Goal: Information Seeking & Learning: Find specific fact

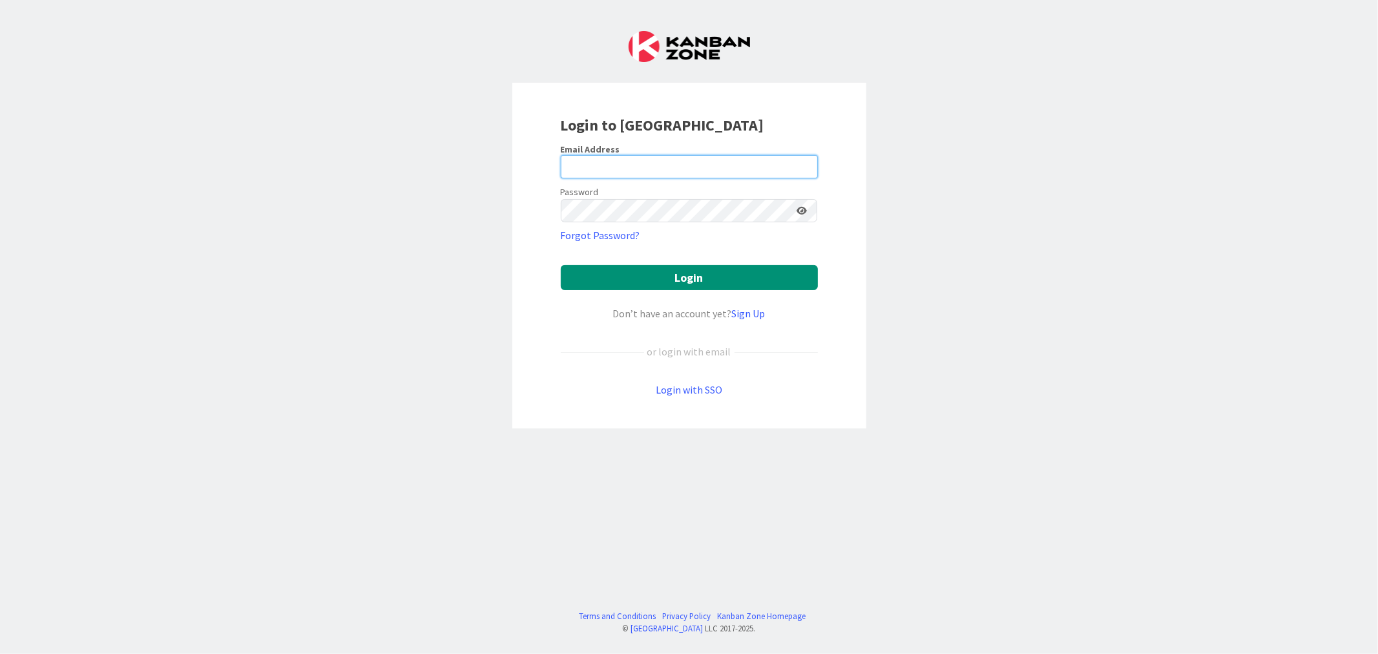
type input "[EMAIL_ADDRESS][DOMAIN_NAME]"
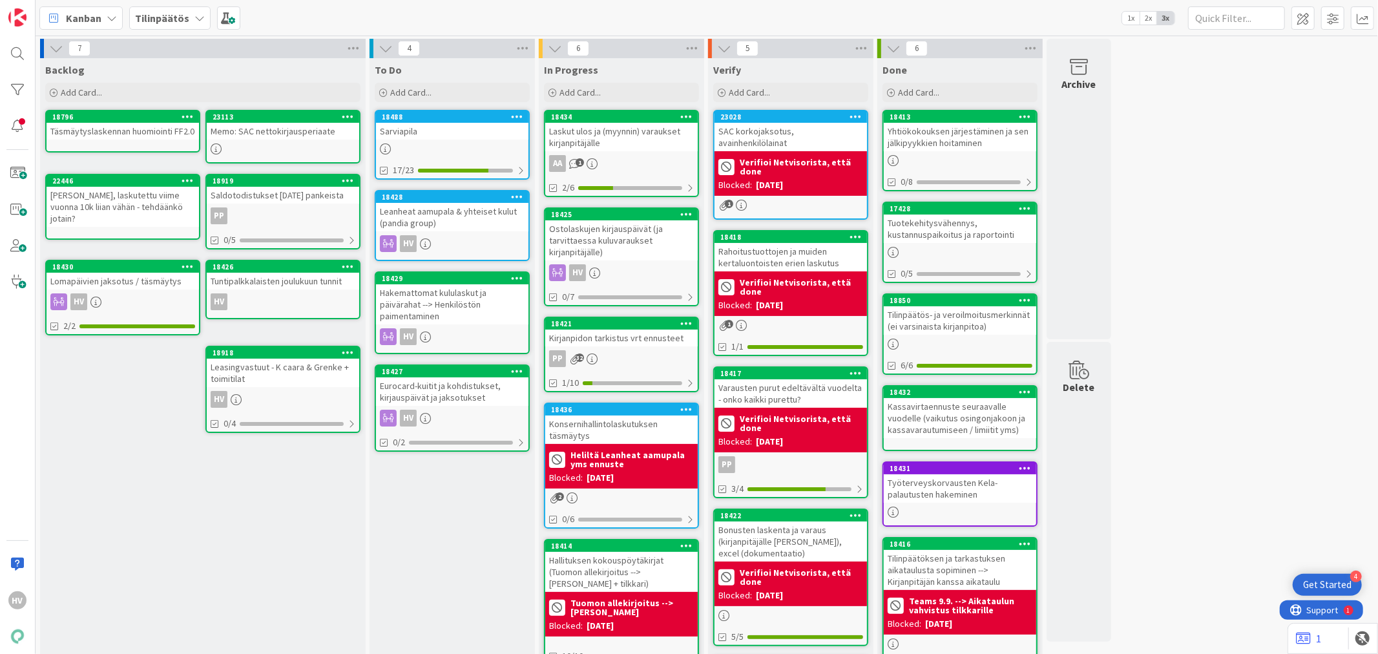
click at [635, 428] on div "Konsernihallintolaskutuksen täsmäytys" at bounding box center [621, 429] width 152 height 28
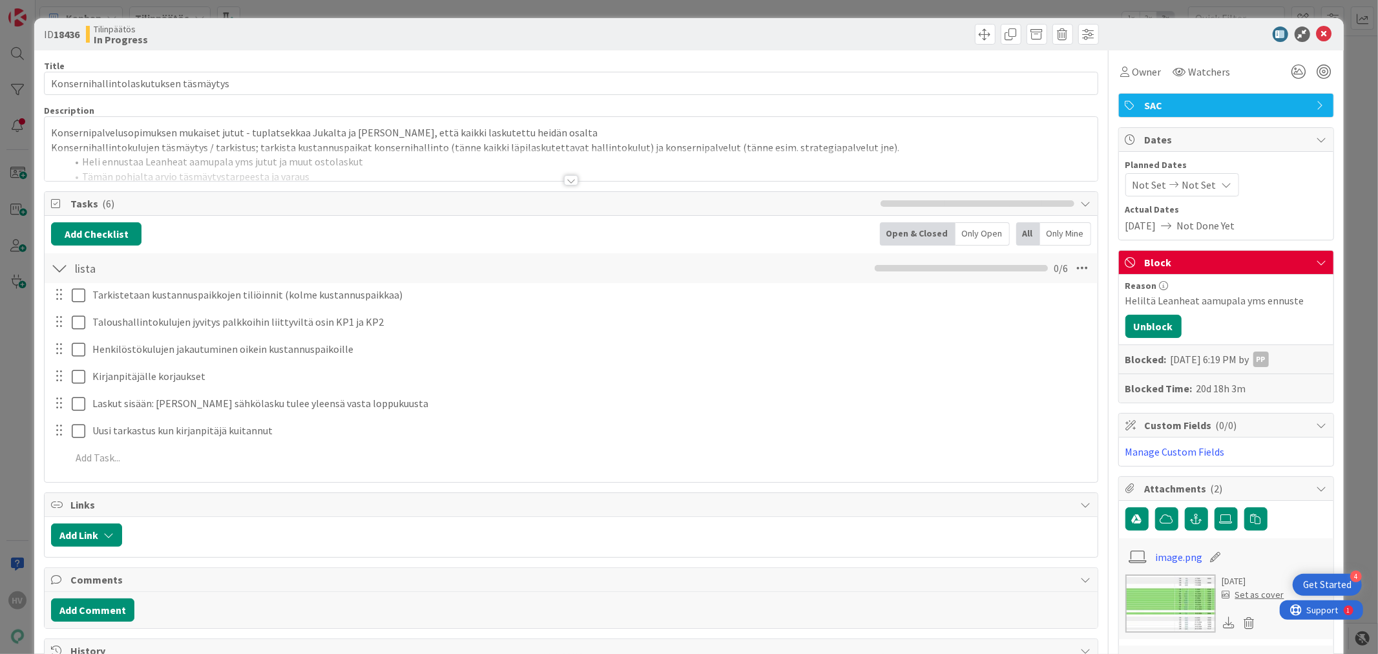
click at [565, 181] on div at bounding box center [571, 180] width 14 height 10
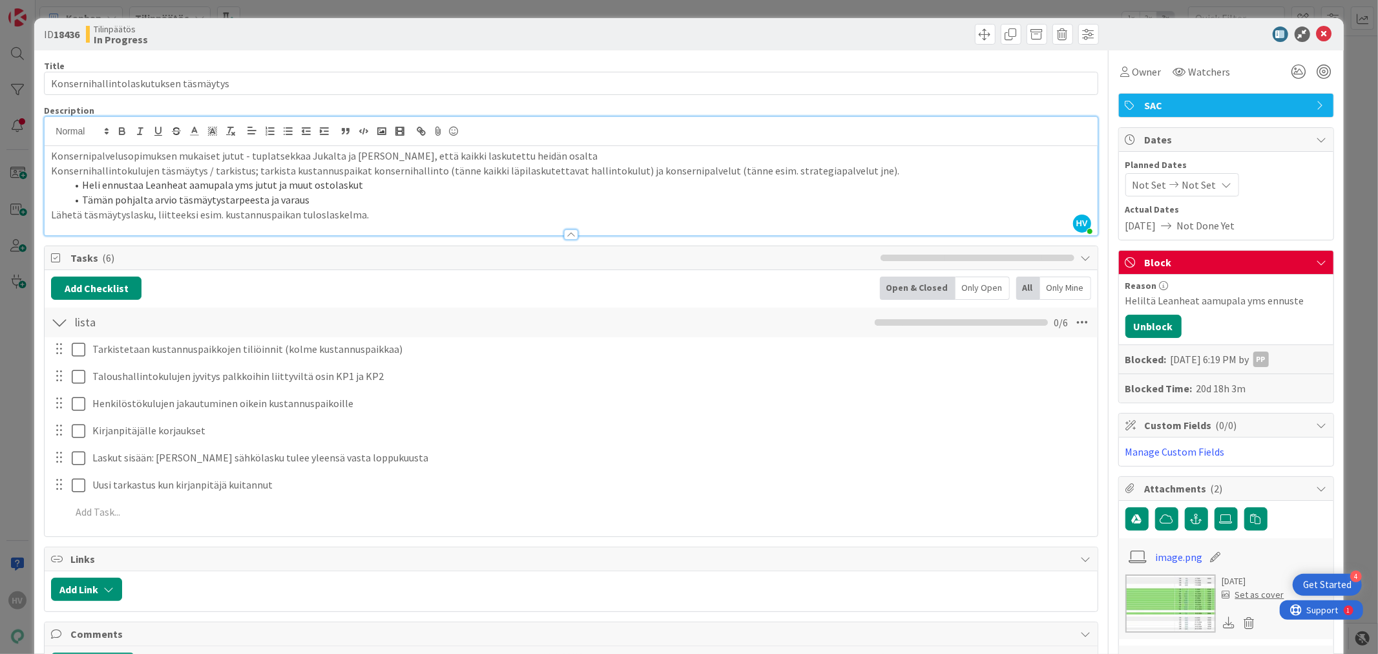
click at [564, 181] on li "Heli ennustaa Leanheat aamupala yms jutut ja muut ostolaskut" at bounding box center [579, 185] width 1024 height 15
click at [1317, 35] on icon at bounding box center [1325, 34] width 16 height 16
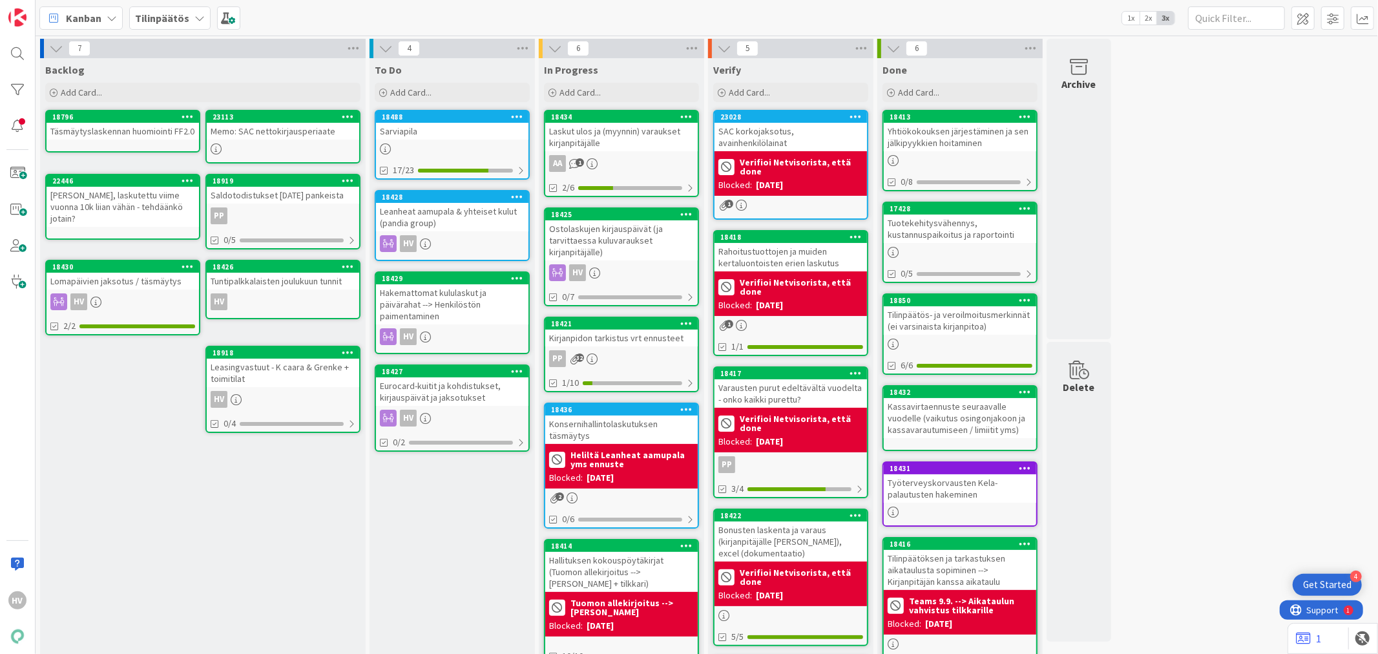
click at [476, 208] on div "Leanheat aamupala & yhteiset kulut (pandia group)" at bounding box center [452, 217] width 152 height 28
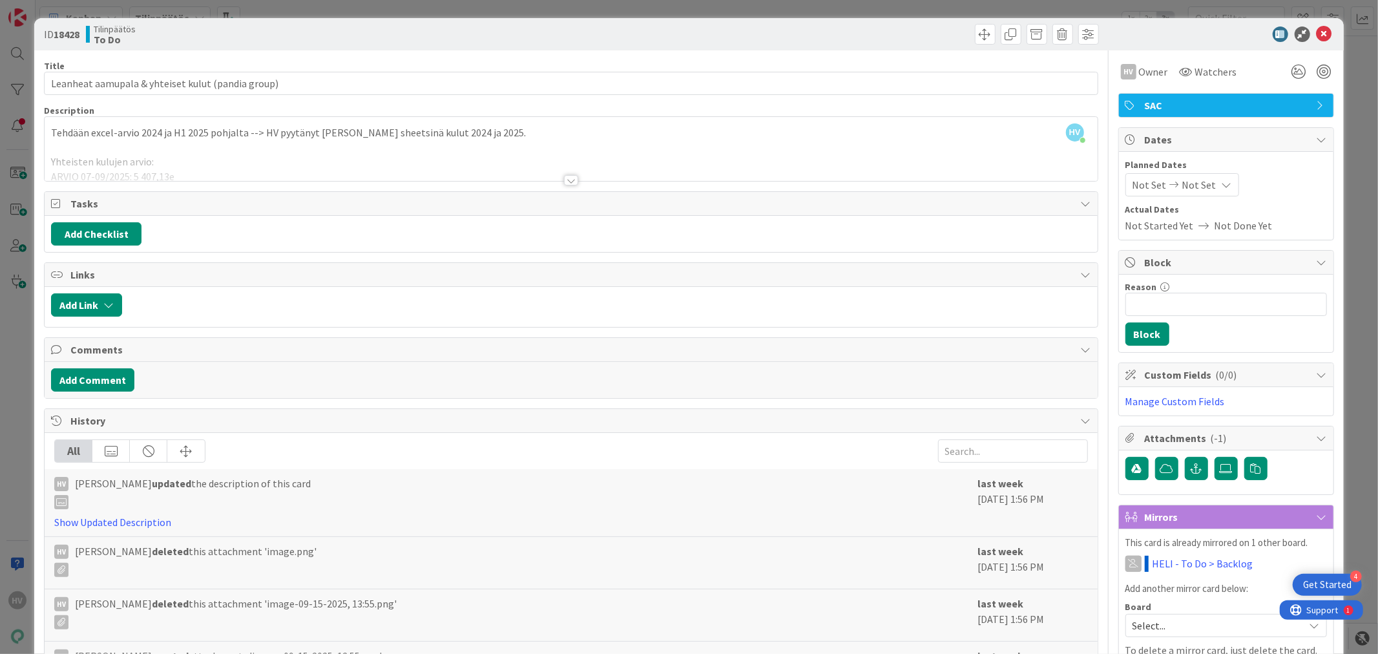
click at [569, 177] on div at bounding box center [571, 180] width 14 height 10
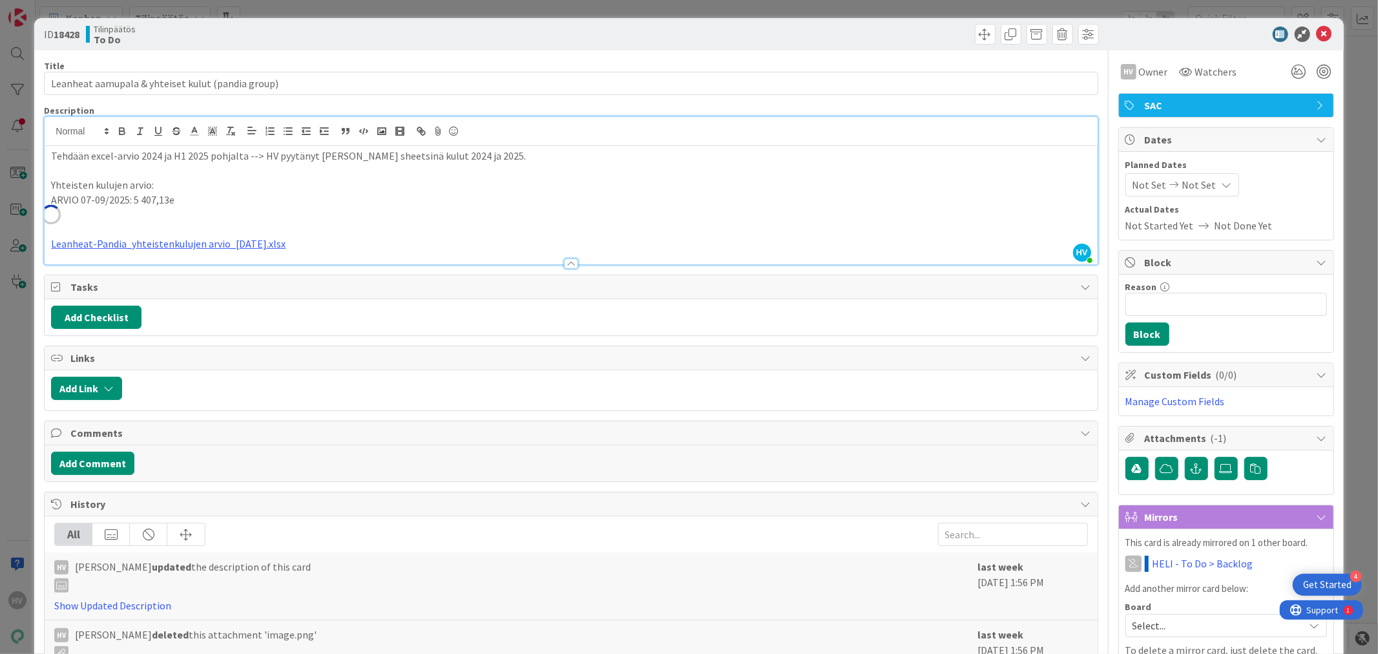
click at [381, 202] on p "ARVIO 07-09/2025: 5 407,13e" at bounding box center [571, 200] width 1040 height 15
drag, startPoint x: 328, startPoint y: 244, endPoint x: 50, endPoint y: 174, distance: 285.9
click at [43, 177] on div "ID 18428 Tilinpäätös To Do Title 49 / 128 Leanheat aamupala & yhteiset kulut (p…" at bounding box center [688, 443] width 1309 height 850
click at [659, 246] on p "Leanheat-Pandia_yhteistenkulujen arvio_[DATE].xlsx" at bounding box center [571, 243] width 1040 height 15
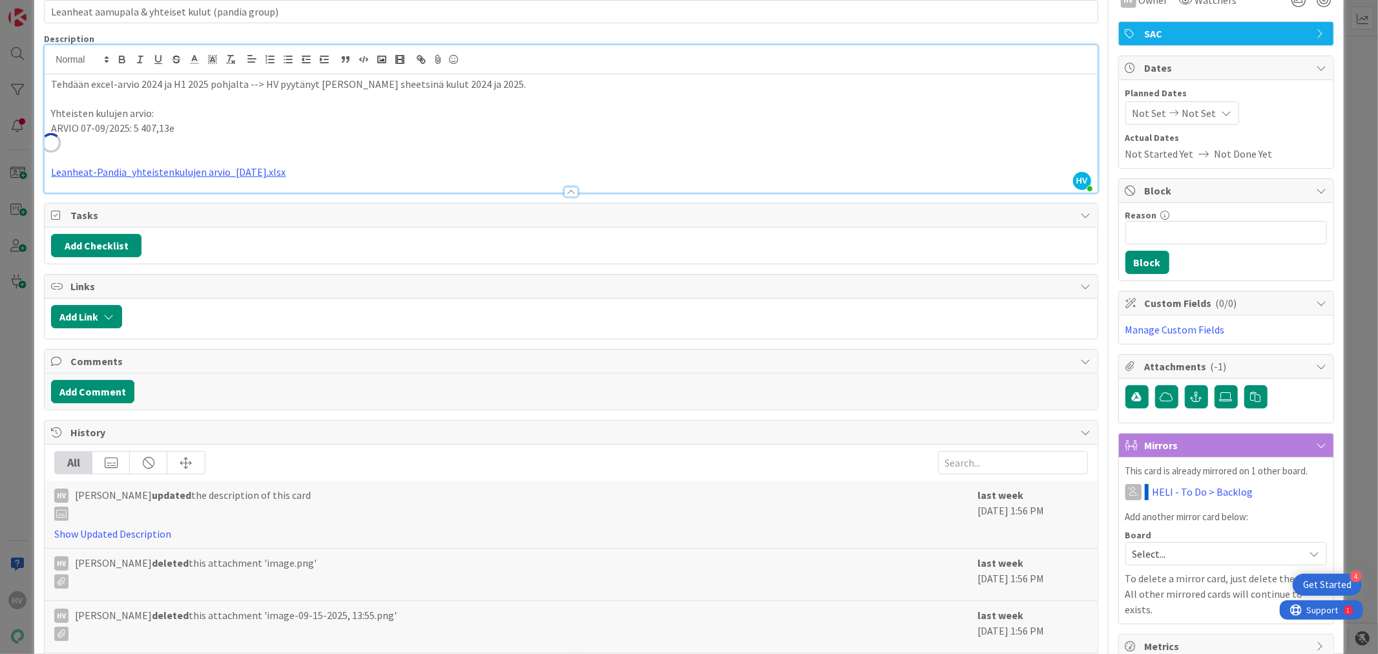
click at [1190, 552] on span "Select..." at bounding box center [1215, 554] width 165 height 18
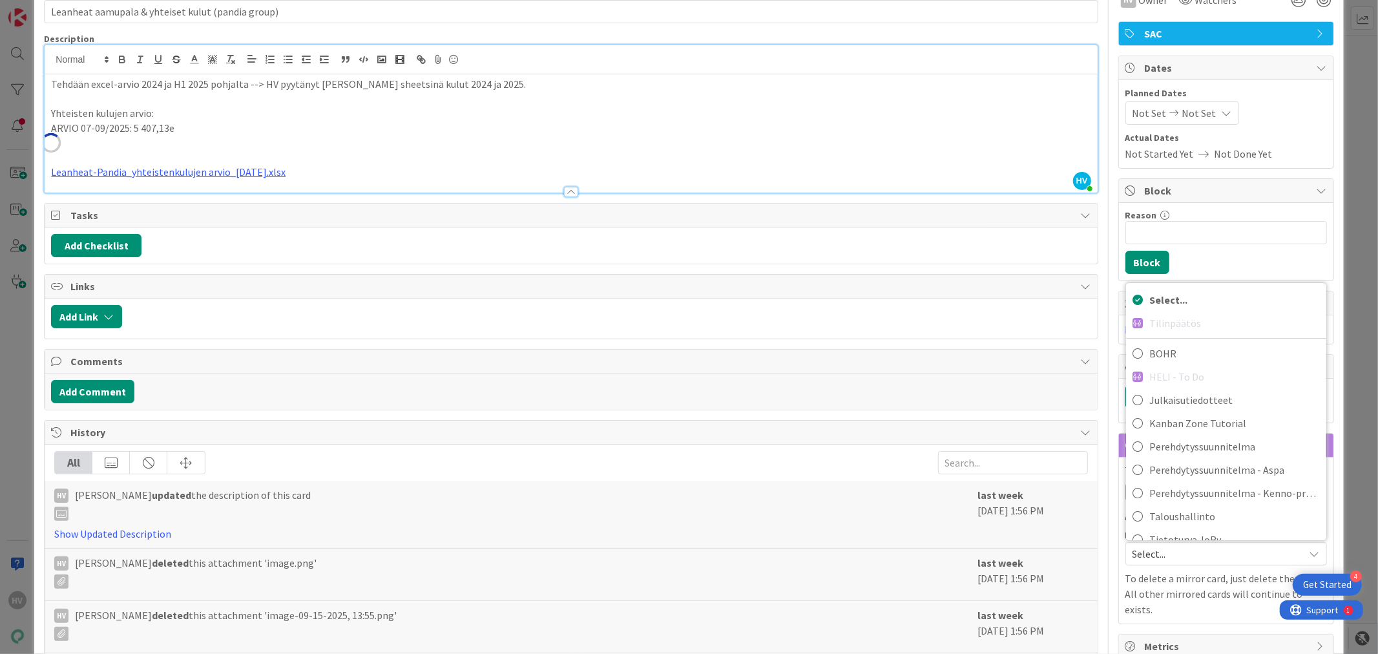
click at [1190, 552] on span "Select..." at bounding box center [1215, 554] width 165 height 18
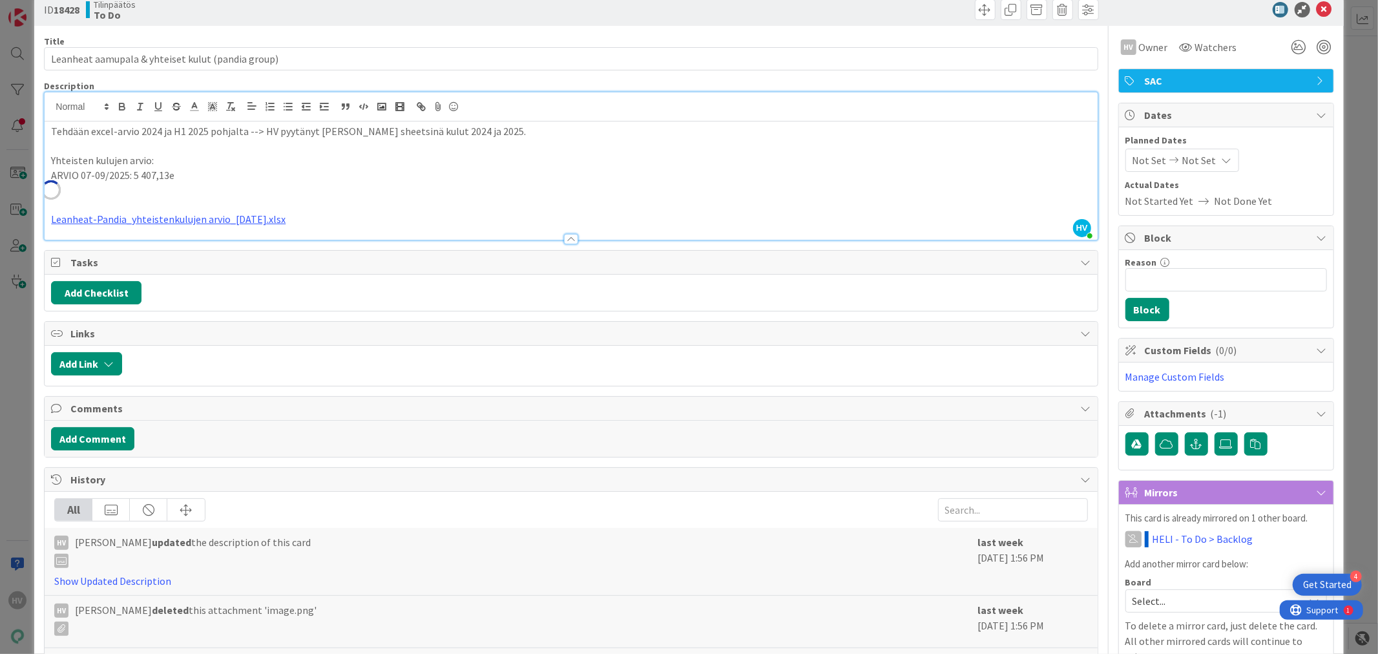
scroll to position [0, 0]
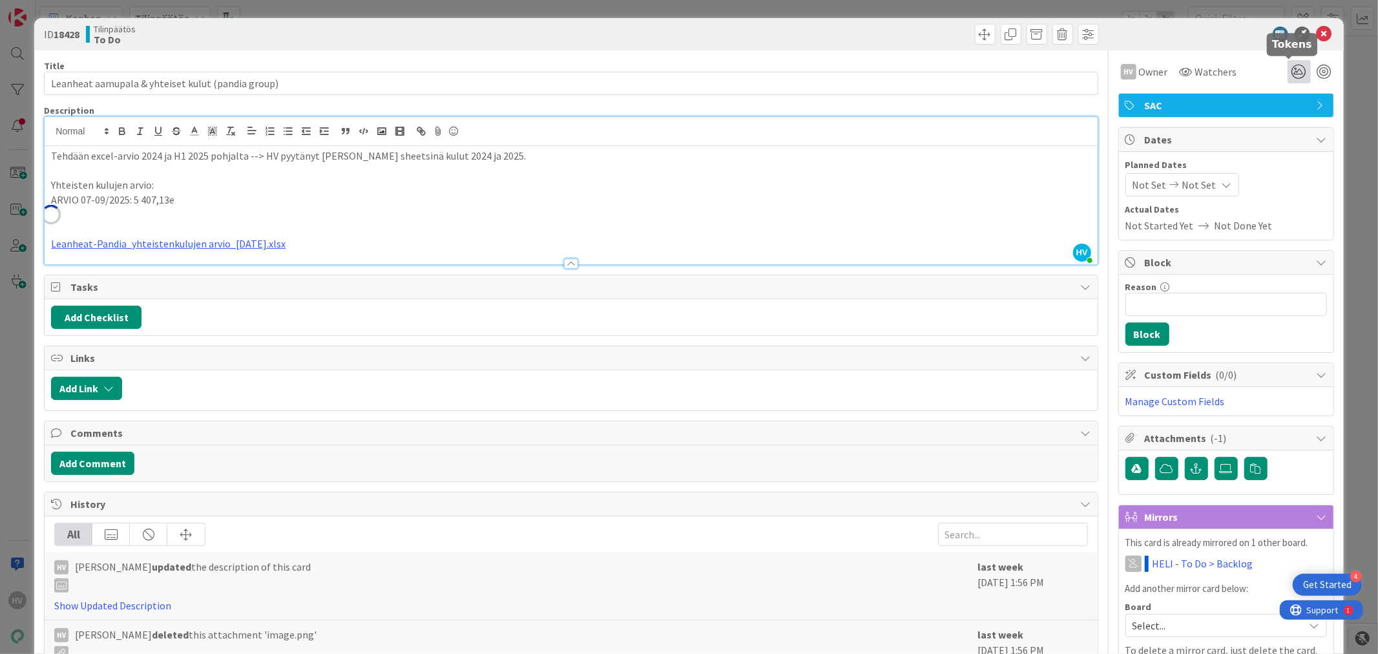
click at [1294, 72] on icon at bounding box center [1299, 71] width 23 height 23
click at [1024, 231] on p at bounding box center [571, 229] width 1040 height 15
click at [1082, 36] on span at bounding box center [1088, 34] width 21 height 21
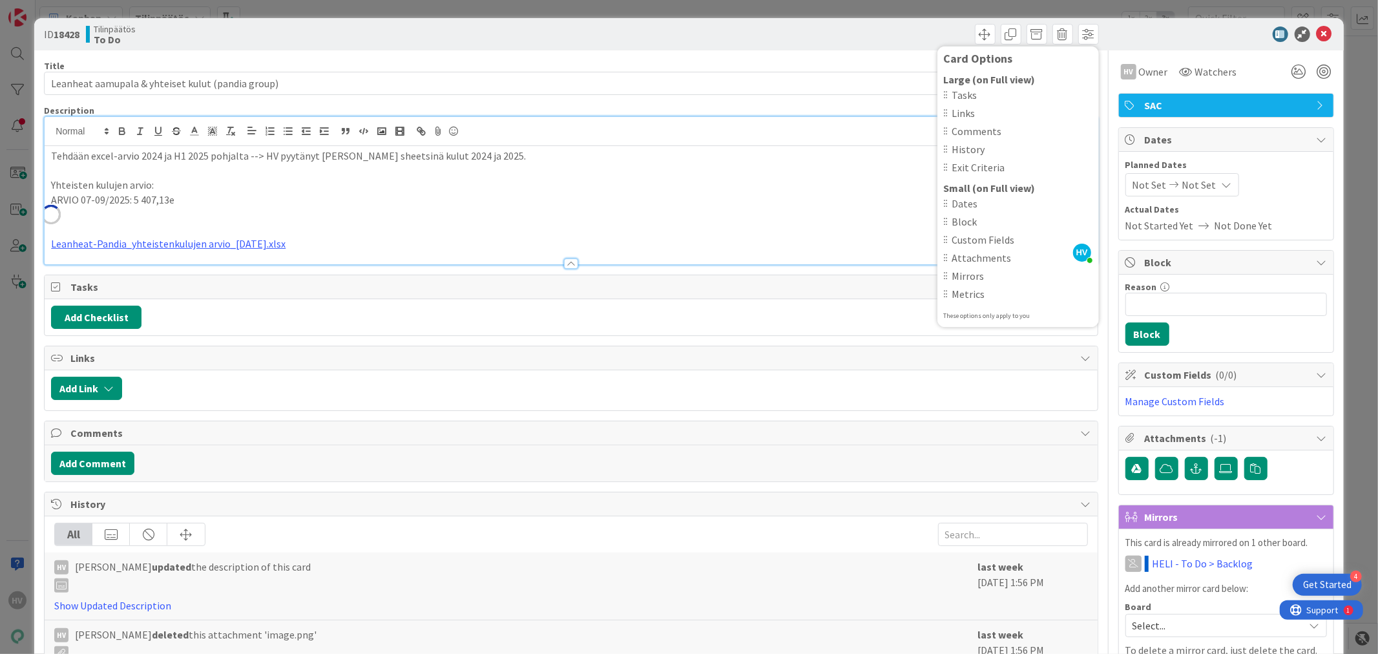
click at [1222, 41] on div at bounding box center [1220, 34] width 229 height 16
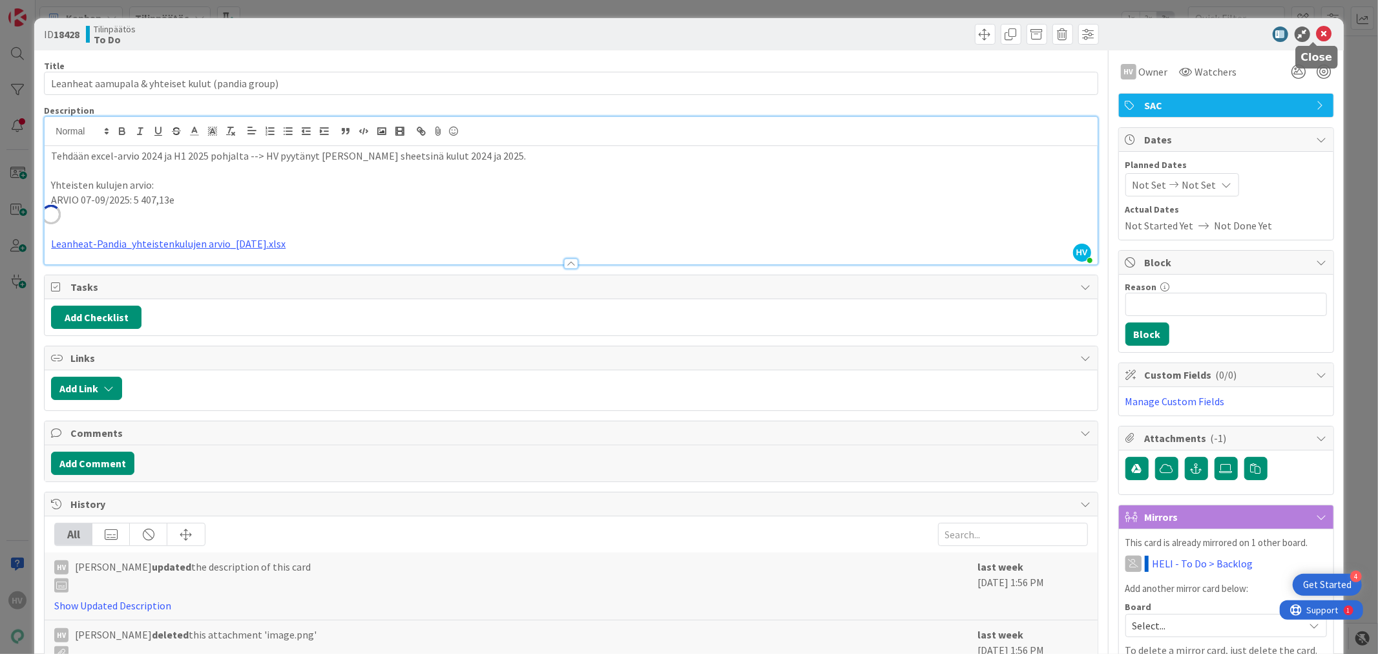
click at [1317, 32] on icon at bounding box center [1325, 34] width 16 height 16
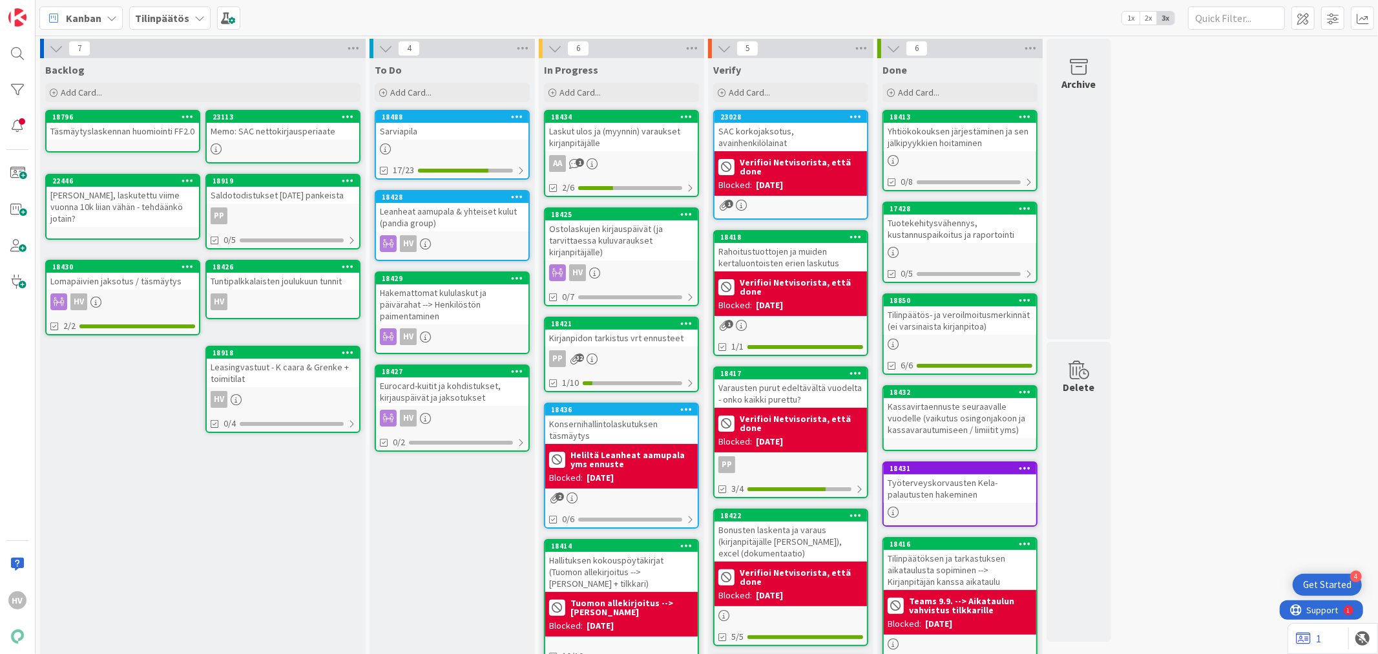
click at [605, 492] on div "2" at bounding box center [621, 497] width 152 height 11
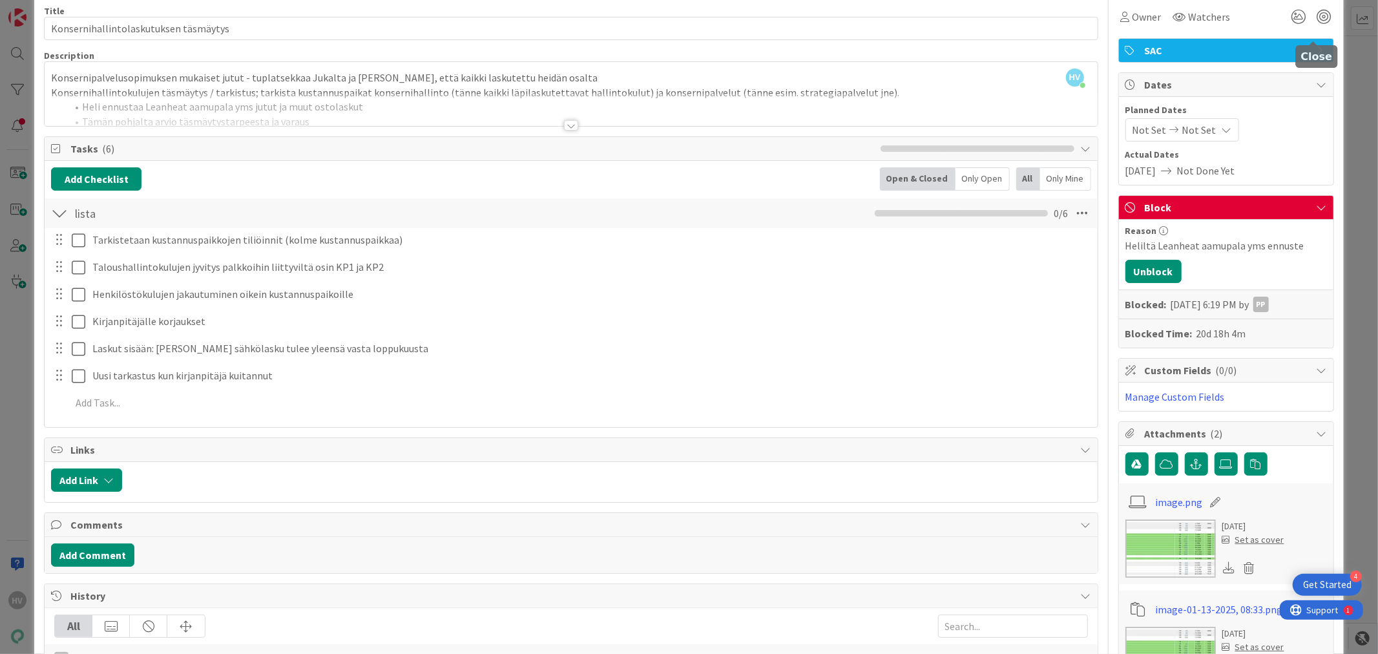
click at [1315, 31] on body "4 Get Started HV Kanban Tilinpäätös 1x 2x 3x 7 Backlog Add Card... 23113 Memo: …" at bounding box center [689, 327] width 1378 height 654
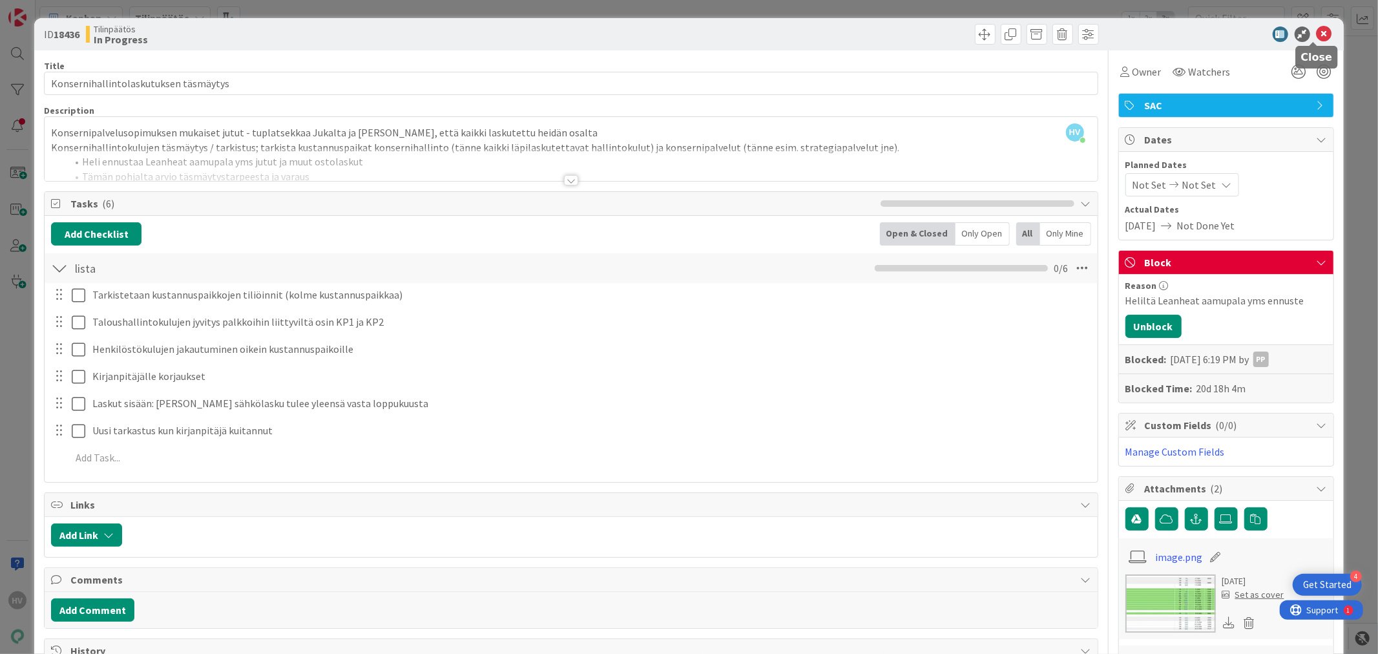
click at [1317, 28] on icon at bounding box center [1325, 34] width 16 height 16
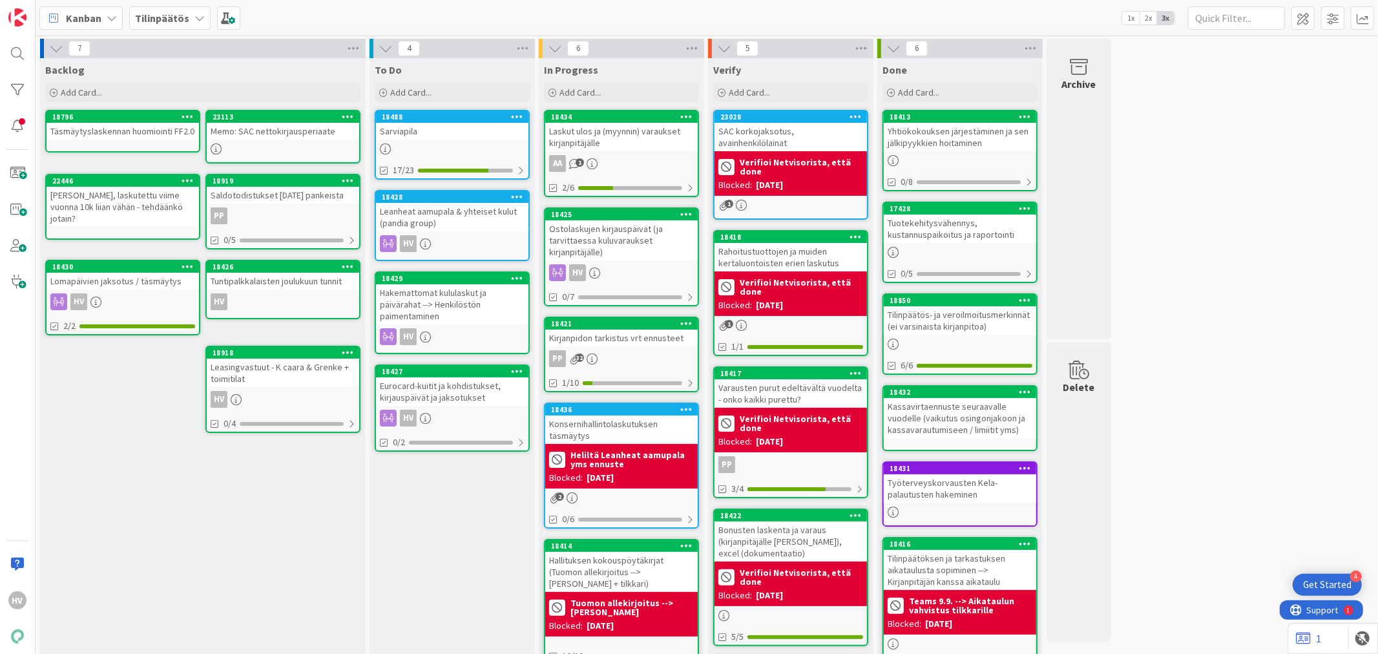
click at [459, 212] on div "Leanheat aamupala & yhteiset kulut (pandia group)" at bounding box center [452, 217] width 152 height 28
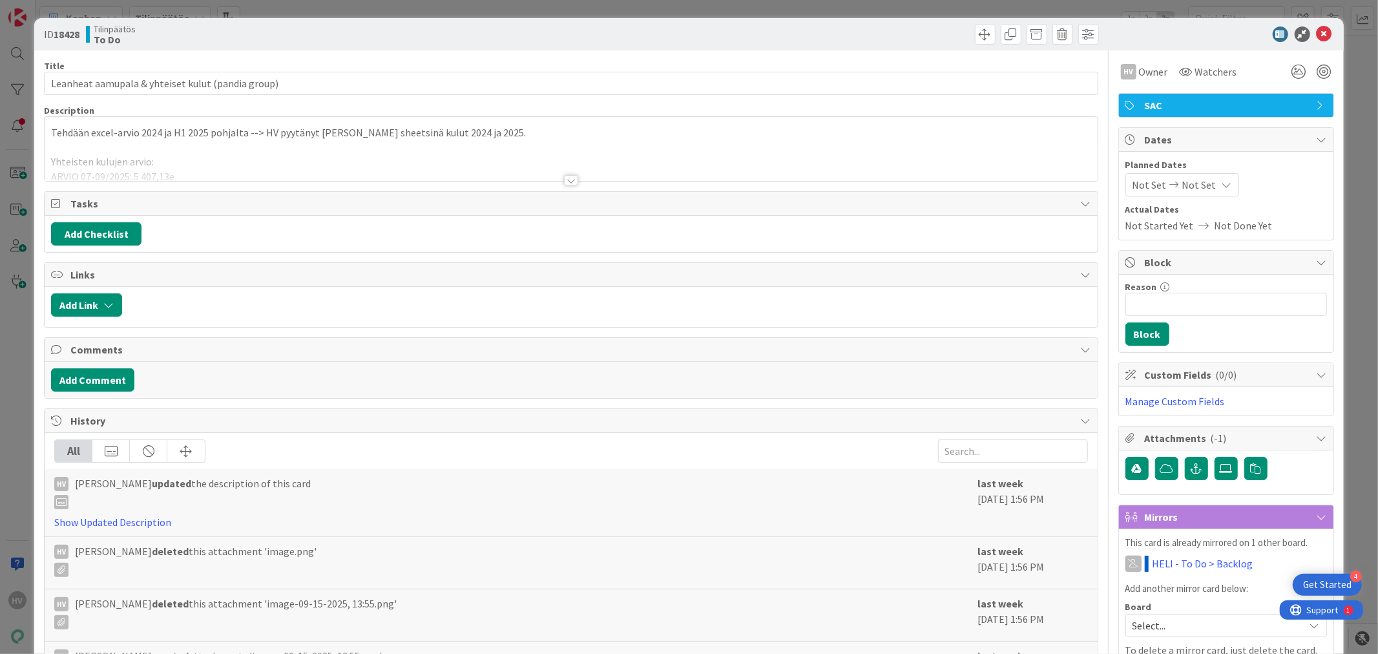
click at [564, 178] on div at bounding box center [571, 180] width 14 height 10
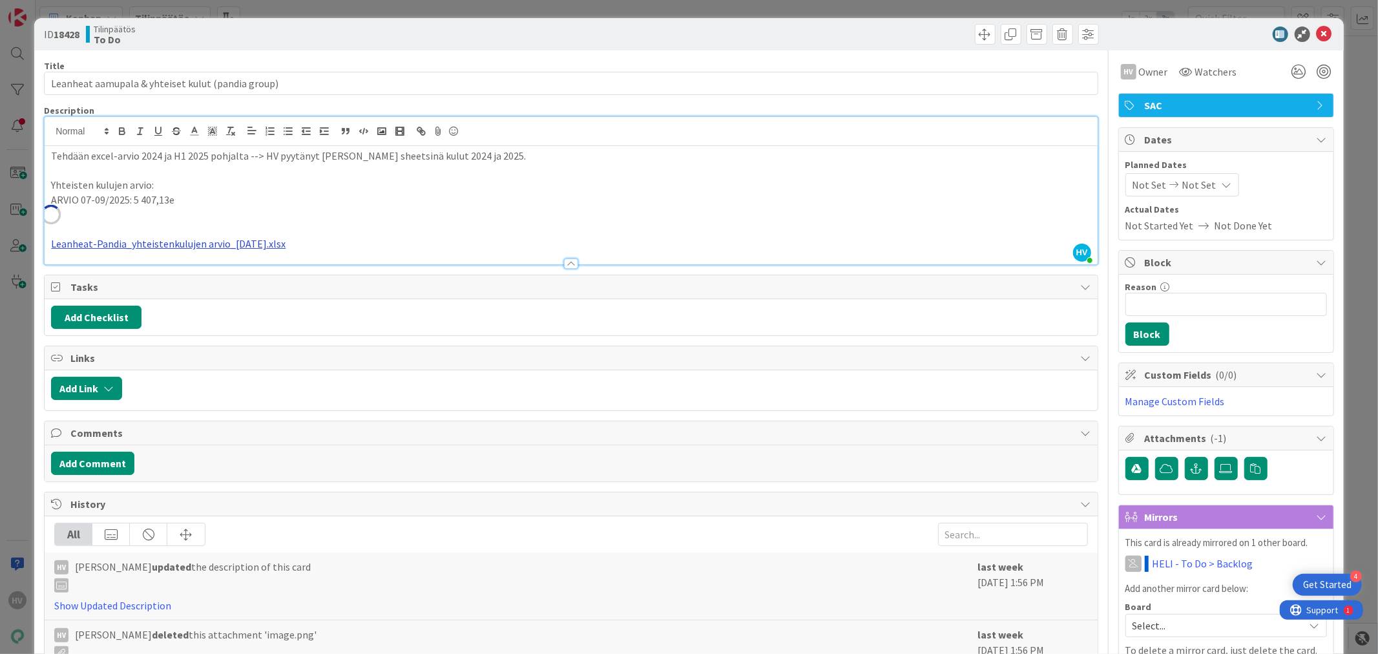
click at [132, 244] on link "Leanheat-Pandia_yhteistenkulujen arvio_[DATE].xlsx" at bounding box center [168, 243] width 235 height 13
click at [123, 266] on link "[URL][DOMAIN_NAME]" at bounding box center [136, 268] width 89 height 17
click at [267, 205] on p "ARVIO 07-09/2025: 5 407,13e" at bounding box center [571, 200] width 1040 height 15
drag, startPoint x: 302, startPoint y: 246, endPoint x: 52, endPoint y: 189, distance: 256.4
click at [52, 189] on div "Tehdään excel-arvio 2024 ja H1 2025 pohjalta --> HV pyytänyt [PERSON_NAME] shee…" at bounding box center [571, 205] width 1053 height 118
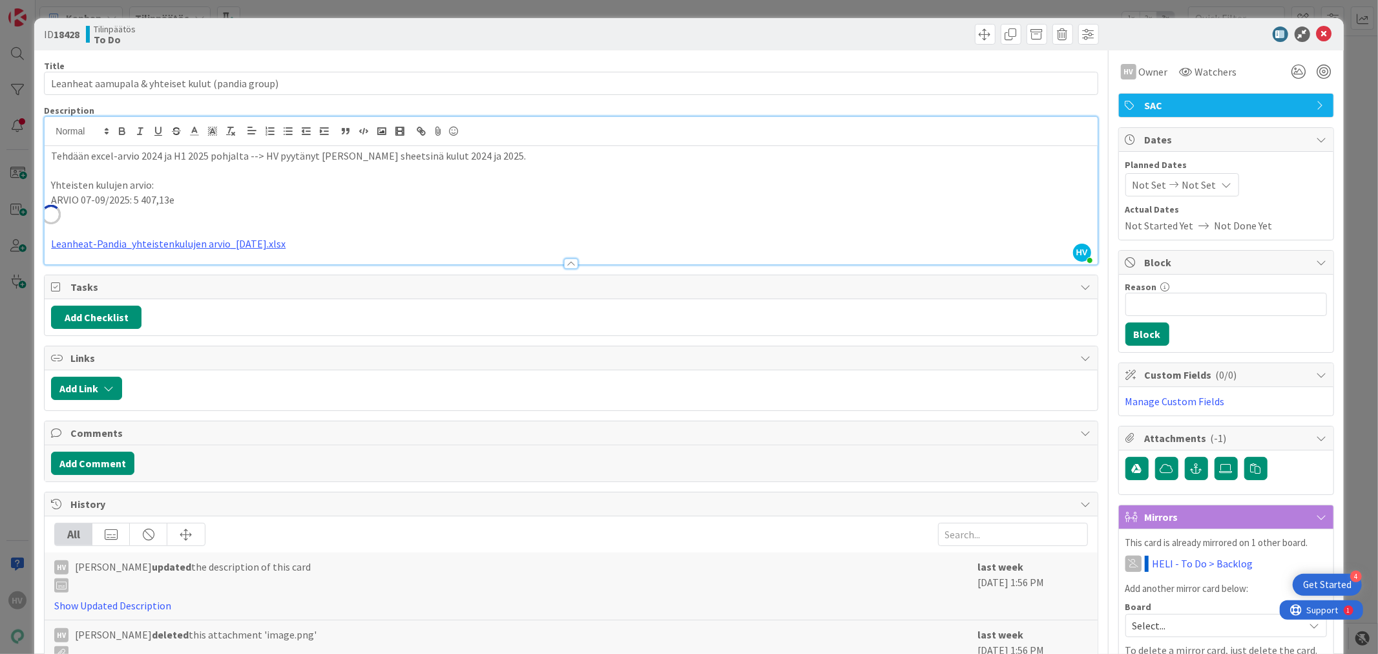
copy div "Yhteisten kulujen arvio: ARVIO 07-09/2025: 5 407,13e Leanheat-Pandia_yhteistenk…"
click at [1317, 34] on icon at bounding box center [1325, 34] width 16 height 16
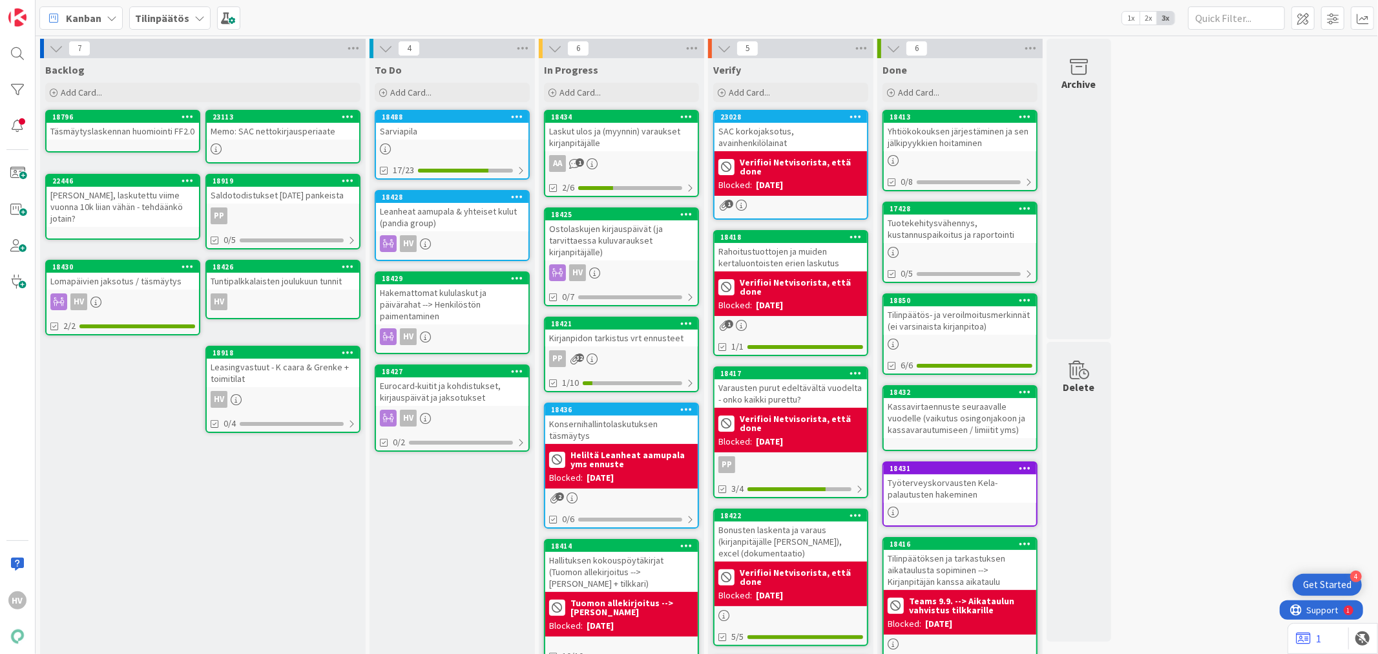
click at [610, 421] on div "Konsernihallintolaskutuksen täsmäytys" at bounding box center [621, 429] width 152 height 28
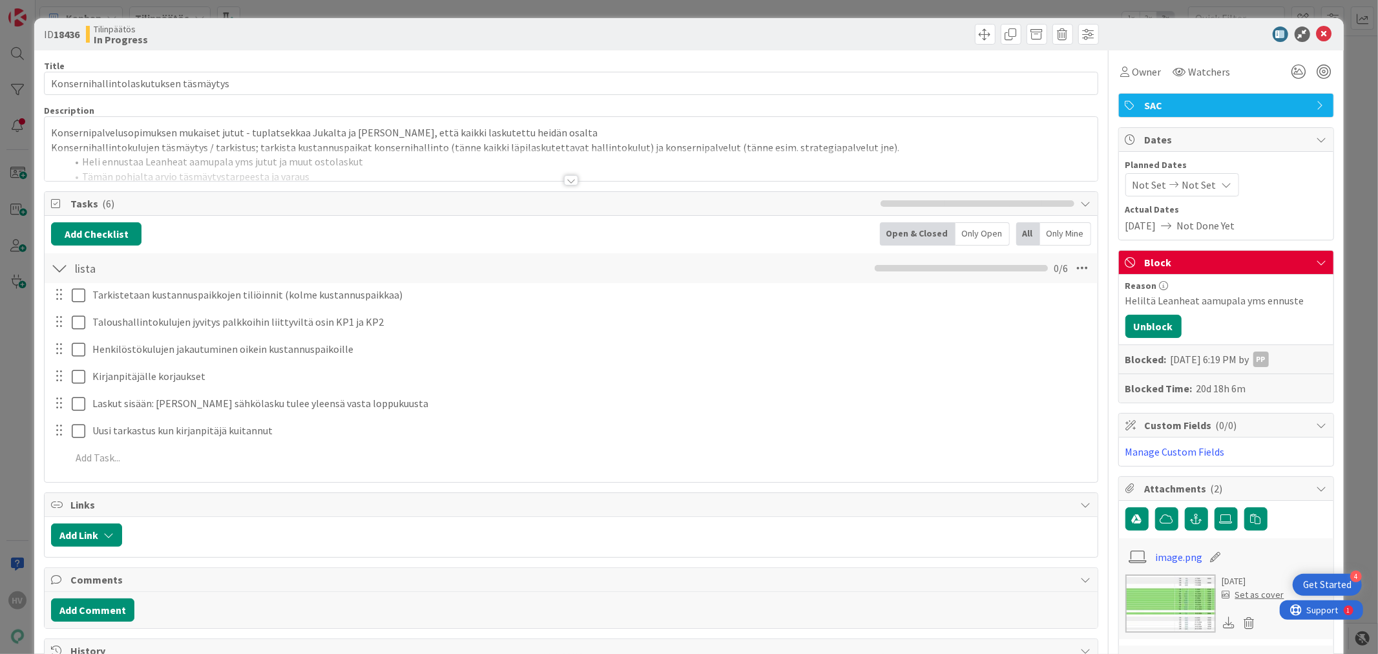
click at [244, 156] on div at bounding box center [571, 164] width 1053 height 33
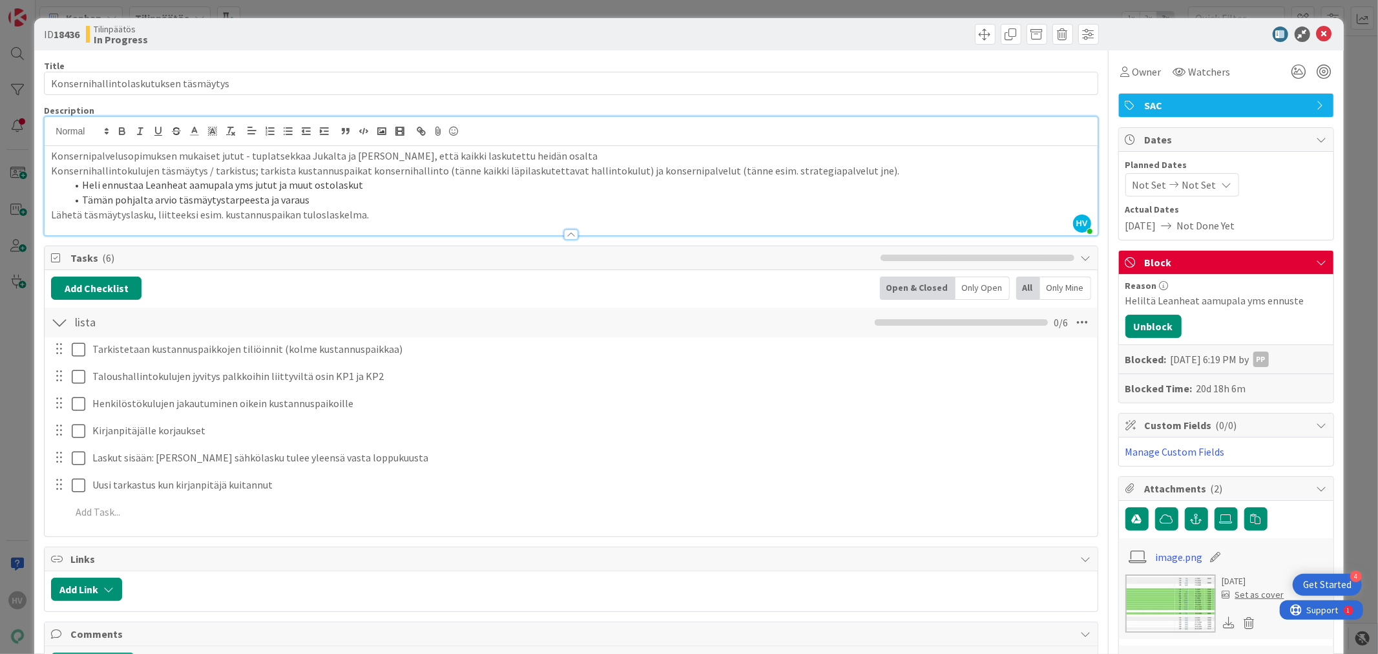
click at [397, 189] on li "Heli ennustaa Leanheat aamupala yms jutut ja muut ostolaskut" at bounding box center [579, 185] width 1024 height 15
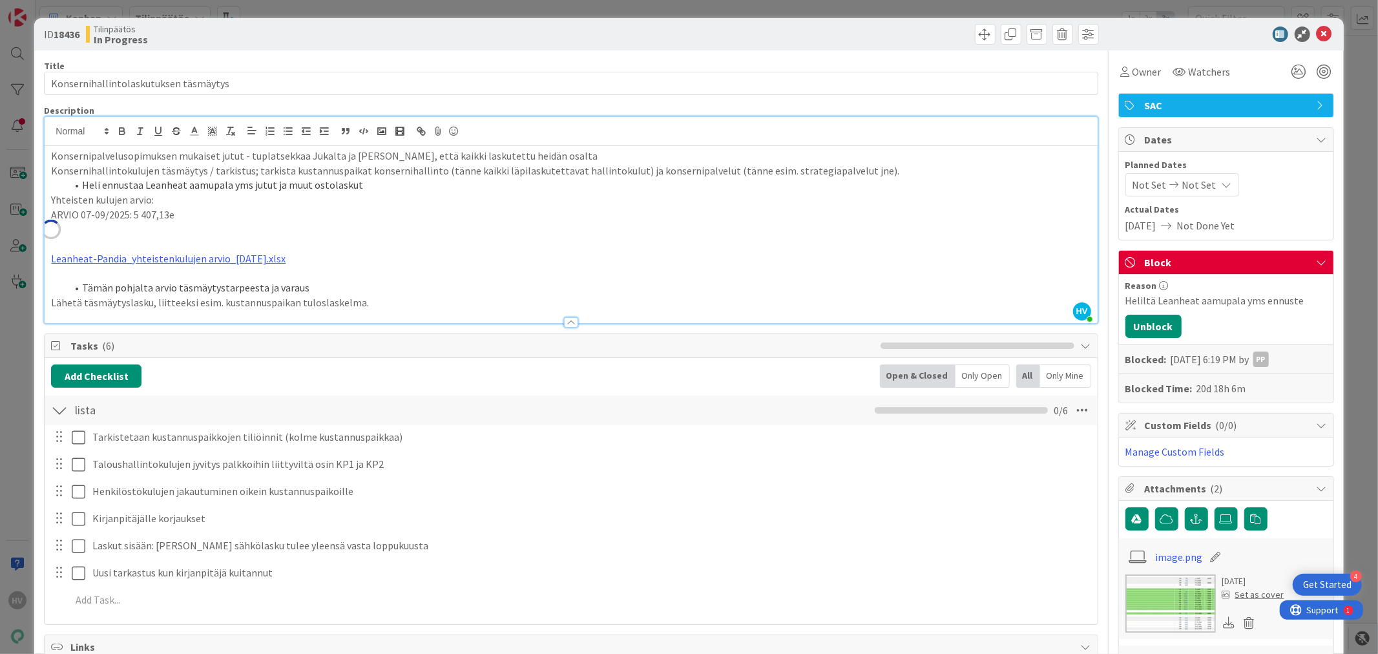
click at [220, 216] on p "ARVIO 07-09/2025: 5 407,13e" at bounding box center [571, 214] width 1040 height 15
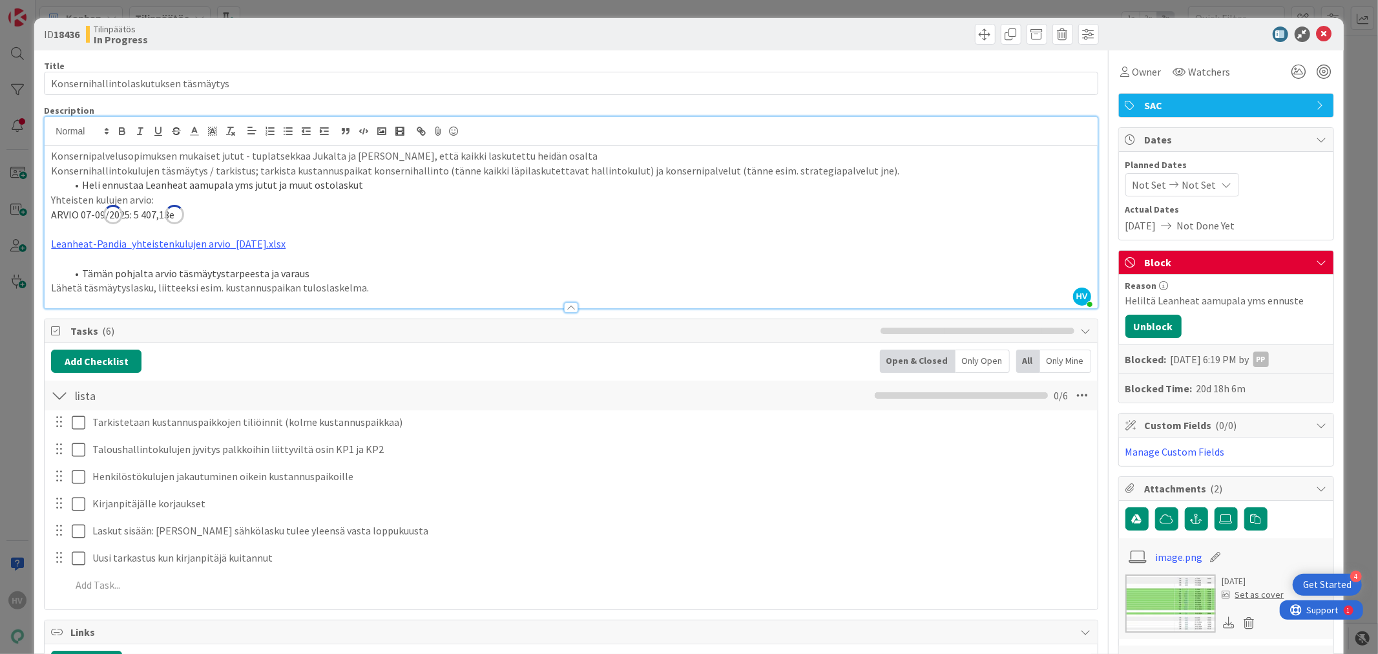
click at [224, 203] on p "Yhteisten kulujen arvio:" at bounding box center [571, 200] width 1040 height 15
click at [300, 197] on p "Yhteisten kulujen arvio:" at bounding box center [571, 200] width 1040 height 15
click at [58, 227] on p at bounding box center [571, 229] width 1040 height 15
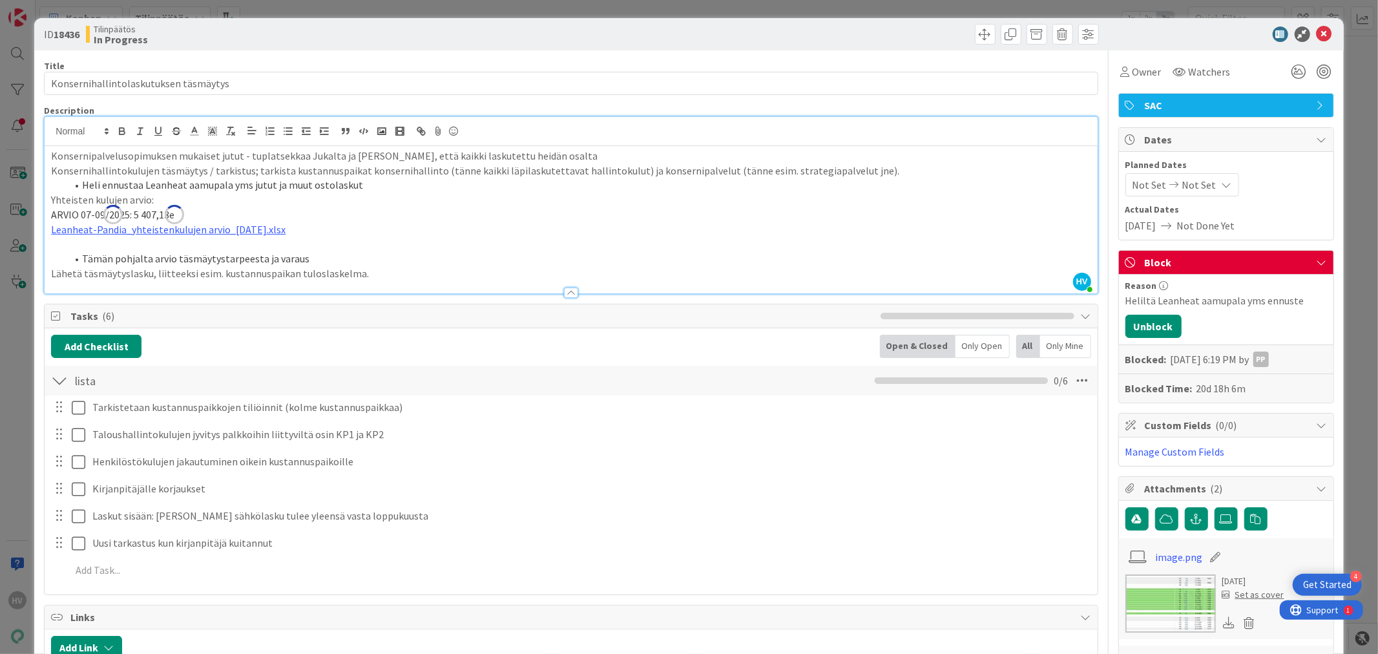
click at [436, 207] on div "Konsernipalvelusopimuksen mukaiset jutut - tuplatsekkaa Jukalta ja [PERSON_NAME…" at bounding box center [571, 219] width 1053 height 147
click at [50, 200] on div "Konsernipalvelusopimuksen mukaiset jutut - tuplatsekkaa Jukalta ja [PERSON_NAME…" at bounding box center [571, 219] width 1053 height 147
click at [1317, 27] on icon at bounding box center [1325, 34] width 16 height 16
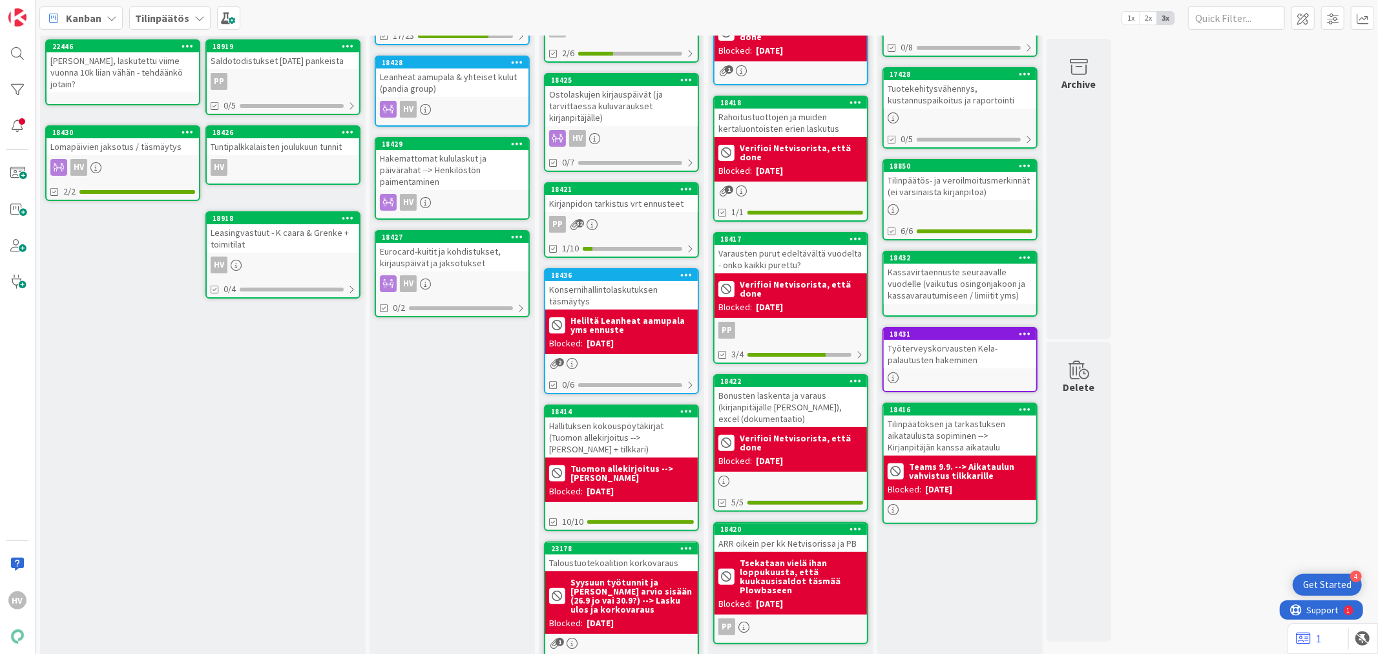
scroll to position [138, 0]
